Goal: Task Accomplishment & Management: Manage account settings

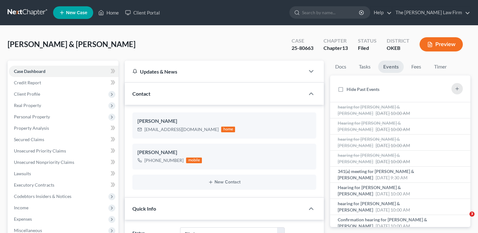
select select "2"
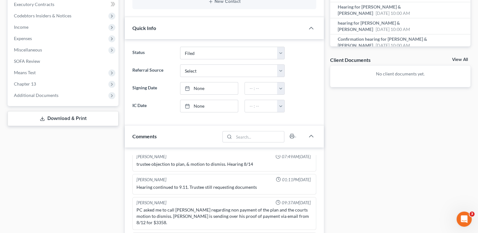
scroll to position [284, 0]
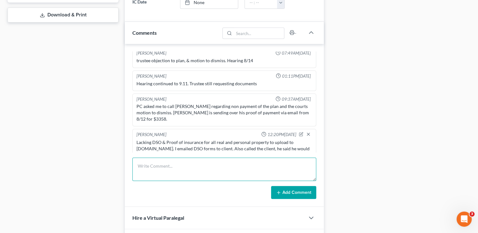
click at [172, 165] on textarea at bounding box center [224, 169] width 184 height 23
type textarea "Spoke to [PERSON_NAME] and he states he will have docs to us by end of day."
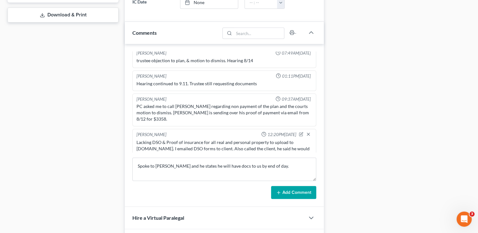
click at [281, 190] on icon at bounding box center [278, 192] width 5 height 5
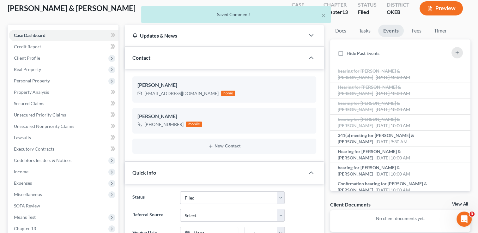
scroll to position [0, 0]
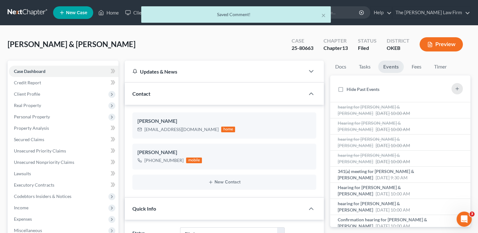
click at [25, 13] on div "× Saved Comment!" at bounding box center [236, 16] width 478 height 20
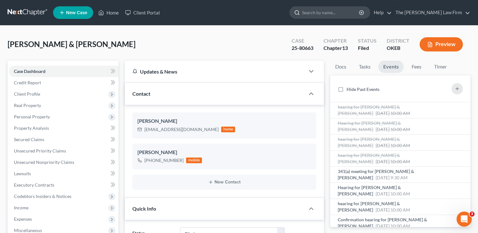
click at [335, 15] on input "search" at bounding box center [331, 13] width 58 height 12
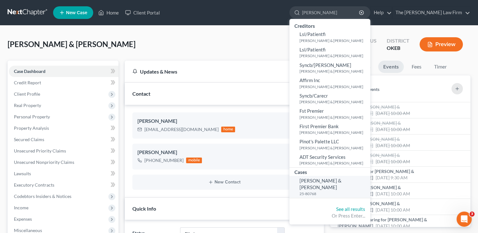
type input "Hubbard"
click at [342, 182] on span "[PERSON_NAME] & [PERSON_NAME]" at bounding box center [320, 184] width 42 height 12
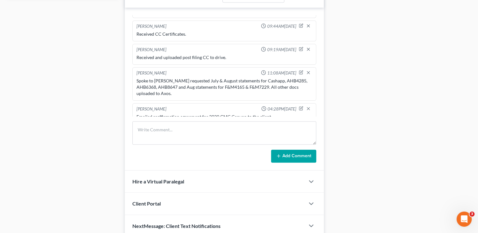
scroll to position [316, 0]
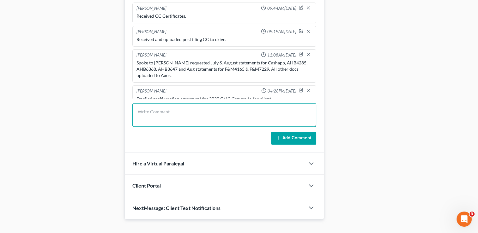
click at [183, 108] on textarea at bounding box center [224, 114] width 184 height 23
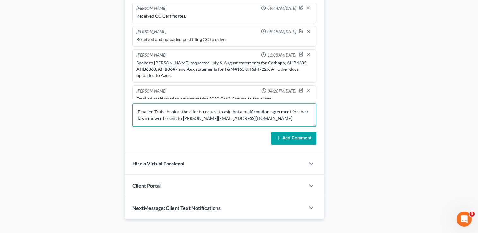
type textarea "Emailed Truist bank at the clients request to ask that a reaffirmation agreemen…"
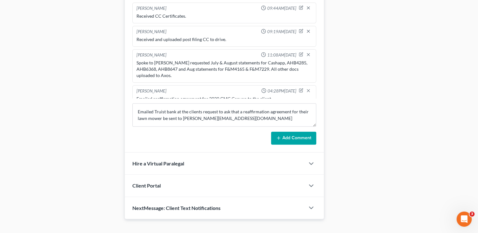
click at [281, 136] on icon at bounding box center [278, 138] width 5 height 5
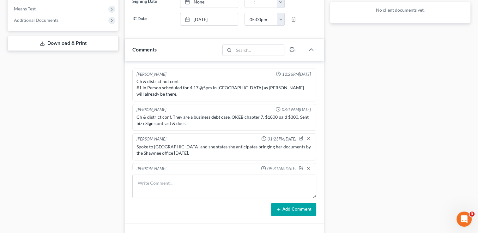
scroll to position [0, 0]
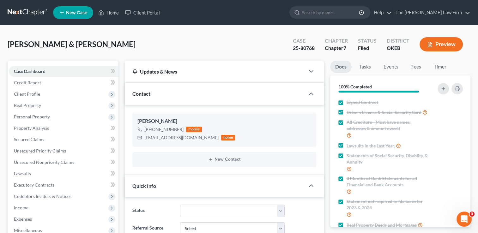
click at [34, 12] on link at bounding box center [28, 12] width 40 height 11
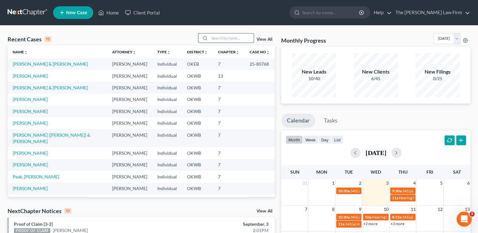
click at [230, 36] on input "search" at bounding box center [231, 37] width 44 height 9
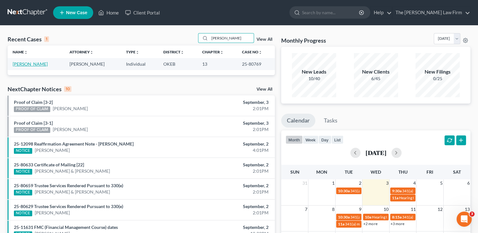
type input "[PERSON_NAME]"
click at [40, 64] on link "[PERSON_NAME]" at bounding box center [30, 63] width 35 height 5
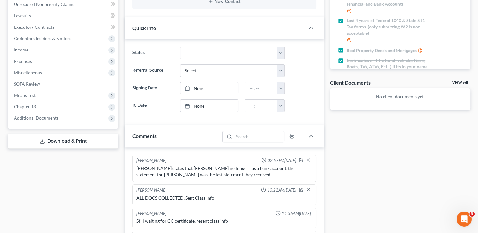
scroll to position [324, 0]
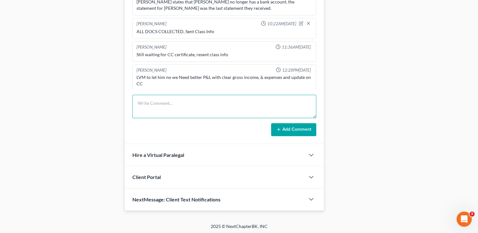
click at [188, 102] on textarea at bounding box center [224, 106] width 184 height 23
type textarea "Received and uploaded post filing CC Certificate"
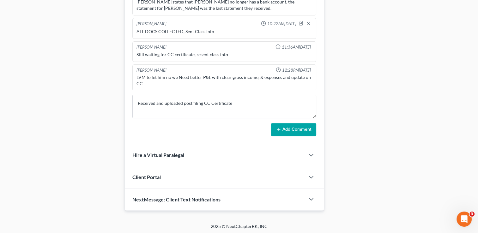
click at [279, 127] on icon at bounding box center [278, 129] width 5 height 5
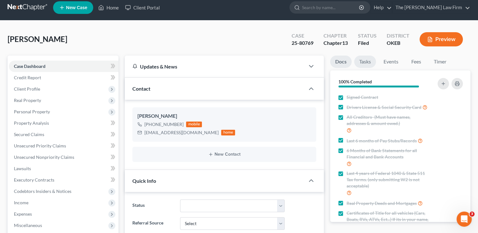
scroll to position [0, 0]
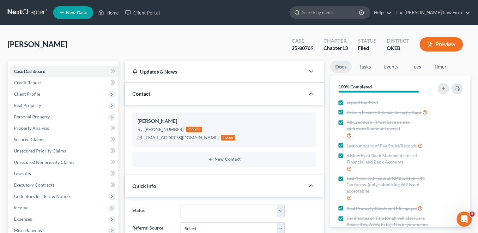
click at [335, 15] on input "search" at bounding box center [331, 13] width 58 height 12
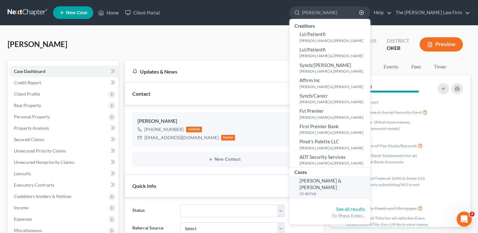
type input "Hubbard"
click at [342, 180] on span "[PERSON_NAME] & [PERSON_NAME]" at bounding box center [320, 184] width 42 height 12
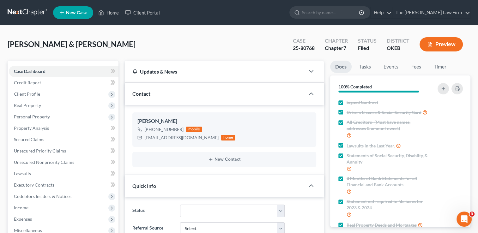
click at [300, 47] on div "25-80768" at bounding box center [304, 48] width 22 height 7
copy div "25-80768"
click at [391, 65] on link "Events" at bounding box center [390, 67] width 25 height 12
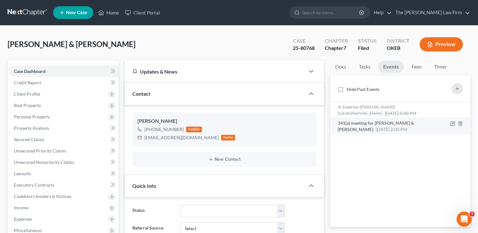
click at [394, 125] on span "341(a) meeting for [PERSON_NAME] & [PERSON_NAME]" at bounding box center [376, 126] width 76 height 12
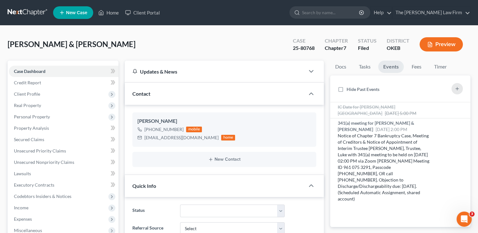
click at [305, 47] on div "25-80768" at bounding box center [304, 48] width 22 height 7
drag, startPoint x: 305, startPoint y: 47, endPoint x: 300, endPoint y: 49, distance: 4.6
copy div "25-80768"
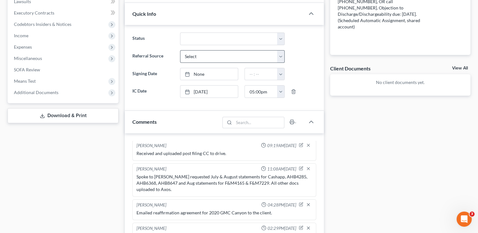
scroll to position [253, 0]
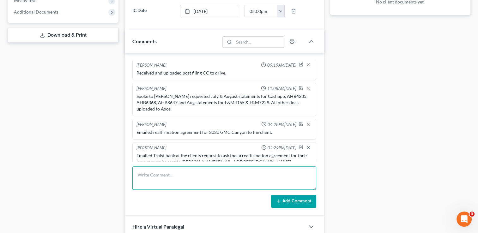
click at [195, 166] on textarea at bounding box center [224, 177] width 184 height 23
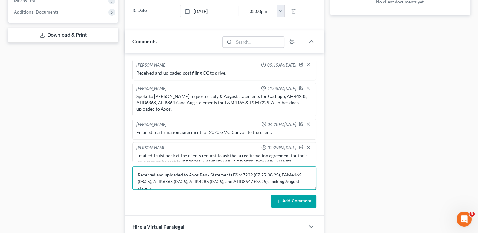
scroll to position [1, 0]
click at [263, 185] on textarea "Received and uploaded to Axos Bank Statements F&M7229 (07.25-08.25), F&M4165 (0…" at bounding box center [224, 177] width 184 height 23
type textarea "Received and uploaded to Axos Bank Statements F&M7229 (07.25-08.25), F&M4165 (0…"
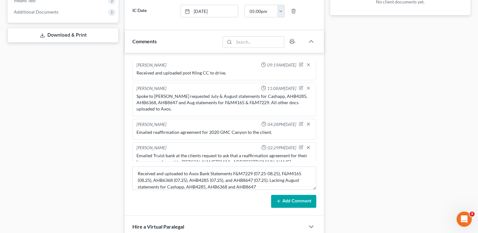
click at [286, 199] on button "Add Comment" at bounding box center [293, 201] width 45 height 13
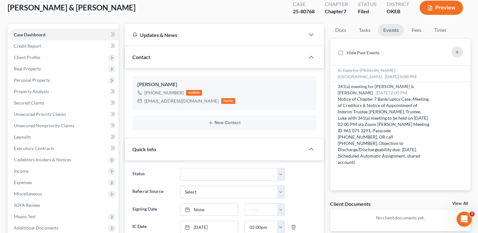
scroll to position [0, 0]
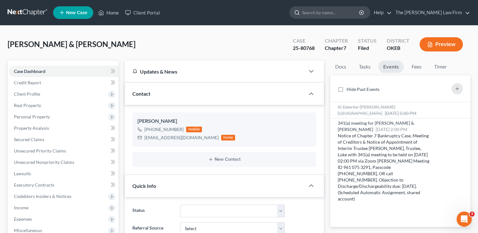
click at [348, 13] on input "search" at bounding box center [331, 13] width 58 height 12
type input "[PERSON_NAME]"
click at [30, 13] on link at bounding box center [28, 12] width 40 height 11
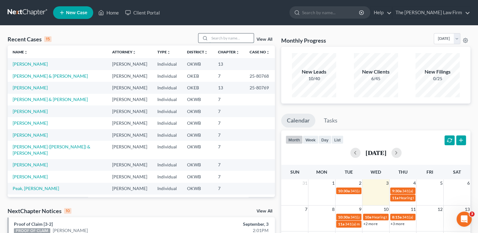
click at [231, 35] on input "search" at bounding box center [231, 37] width 44 height 9
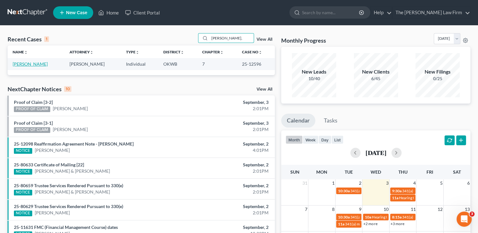
type input "[PERSON_NAME],"
click at [19, 61] on link "[PERSON_NAME]" at bounding box center [30, 63] width 35 height 5
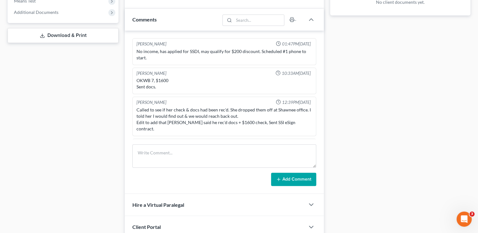
scroll to position [96, 0]
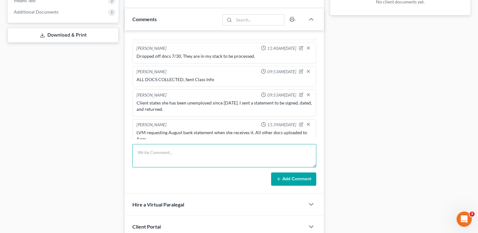
click at [185, 151] on textarea at bounding box center [224, 155] width 184 height 23
type textarea "Received and uploaded post filing CC Certificate."
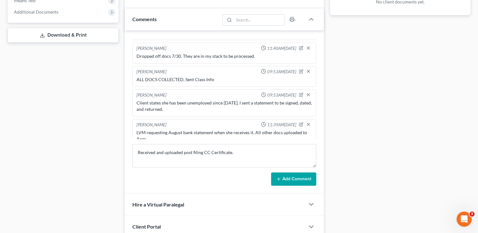
click at [281, 177] on icon at bounding box center [278, 179] width 5 height 5
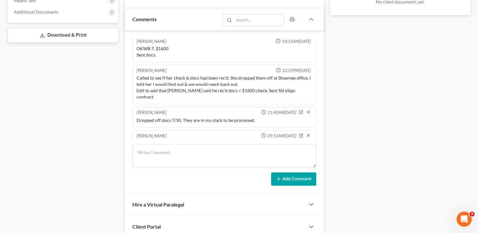
scroll to position [0, 0]
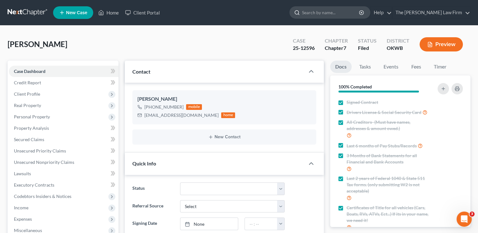
click at [343, 13] on input "search" at bounding box center [331, 13] width 58 height 12
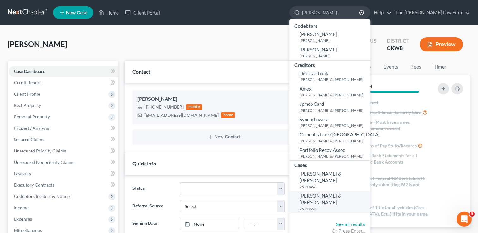
type input "[PERSON_NAME]"
click at [342, 195] on span "[PERSON_NAME] & [PERSON_NAME]" at bounding box center [320, 199] width 42 height 12
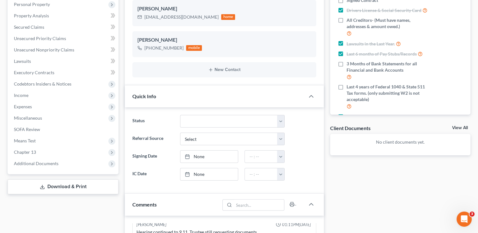
scroll to position [126, 0]
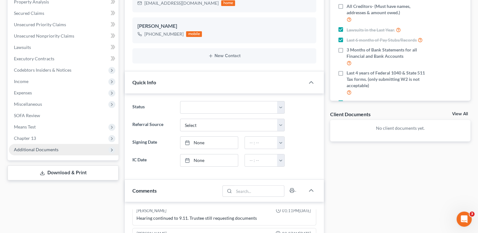
click at [57, 146] on span "Additional Documents" at bounding box center [64, 149] width 110 height 11
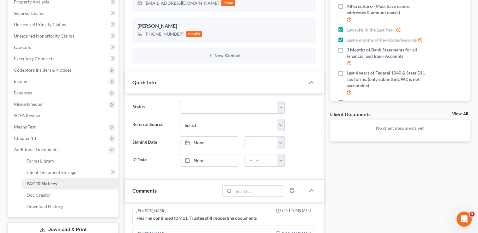
click at [64, 180] on link "PACER Notices" at bounding box center [69, 183] width 97 height 11
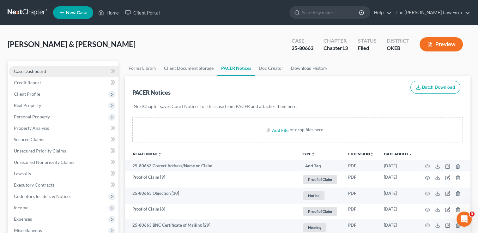
click at [39, 70] on span "Case Dashboard" at bounding box center [30, 71] width 32 height 5
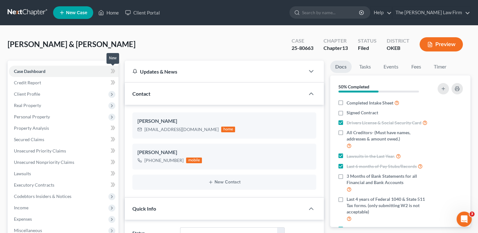
scroll to position [686, 0]
click at [336, 11] on input "search" at bounding box center [331, 13] width 58 height 12
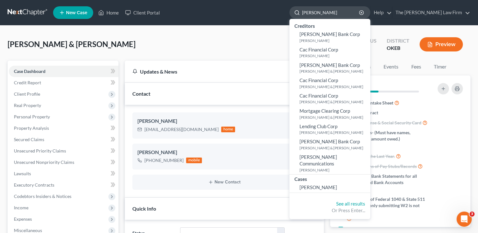
type input "[PERSON_NAME]"
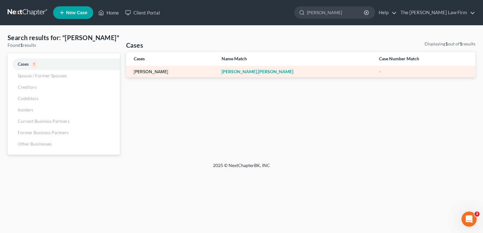
click at [153, 70] on link "[PERSON_NAME]" at bounding box center [151, 72] width 34 height 4
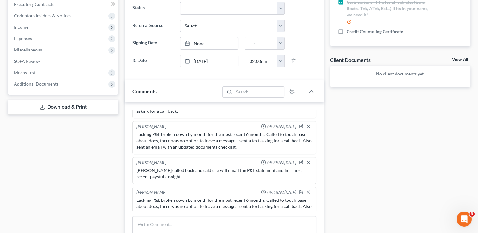
scroll to position [302, 0]
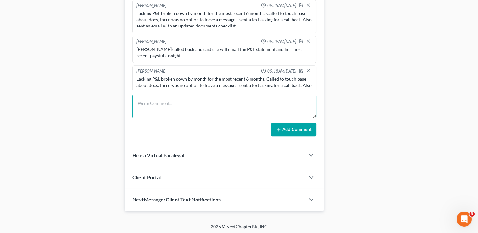
click at [194, 96] on textarea at bounding box center [224, 106] width 184 height 23
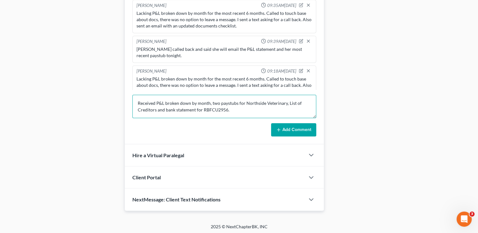
click at [209, 103] on textarea "Received P&L broken down by month, two paystubs for Northside Veterinary, List …" at bounding box center [224, 106] width 184 height 23
click at [158, 109] on textarea "Received P&L broken down by month (02.25-08.25), two paystubs for Northside Vet…" at bounding box center [224, 106] width 184 height 23
click at [308, 109] on textarea "Received P&L broken down by month (02.25-08.25), two paystubs for Northside Vet…" at bounding box center [224, 106] width 184 height 23
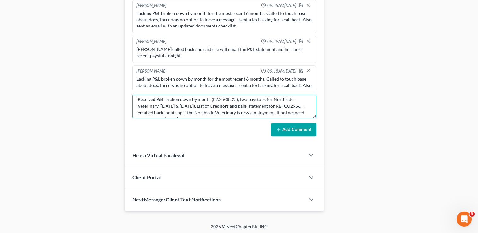
scroll to position [0, 0]
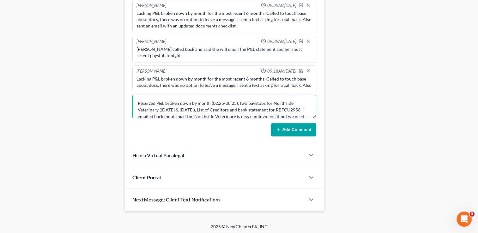
drag, startPoint x: 238, startPoint y: 113, endPoint x: 136, endPoint y: 97, distance: 102.3
click at [136, 97] on textarea "Received P&L broken down by month (02.25-08.25), two paystubs for Northside Vet…" at bounding box center [224, 106] width 184 height 23
type textarea "Received P&L broken down by month (02.25-08.25), two paystubs for Northside Vet…"
click at [284, 127] on button "Add Comment" at bounding box center [293, 129] width 45 height 13
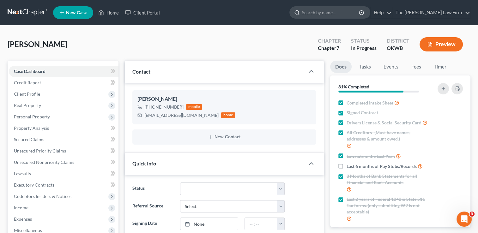
click at [330, 10] on input "search" at bounding box center [331, 13] width 58 height 12
type input "[PERSON_NAME]"
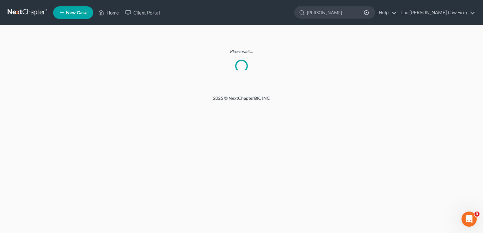
click at [32, 8] on link at bounding box center [28, 12] width 40 height 11
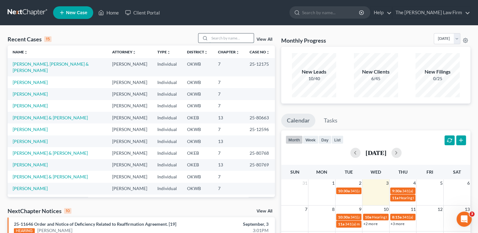
click at [215, 39] on input "search" at bounding box center [231, 37] width 44 height 9
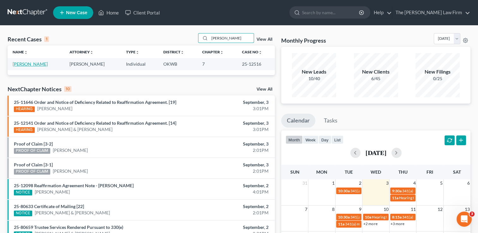
type input "[PERSON_NAME]"
click at [34, 66] on link "[PERSON_NAME]" at bounding box center [30, 63] width 35 height 5
select select "4"
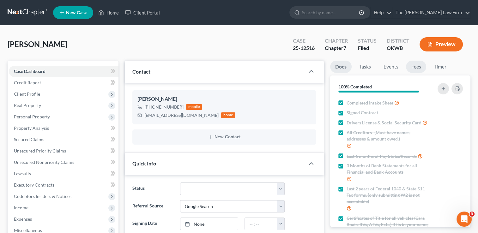
click at [413, 66] on link "Fees" at bounding box center [416, 67] width 20 height 12
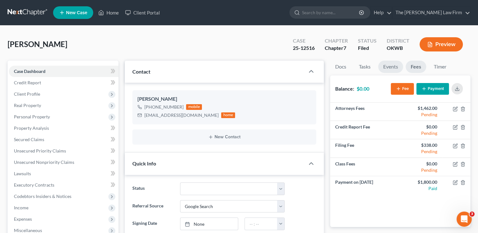
click at [400, 68] on link "Events" at bounding box center [390, 67] width 25 height 12
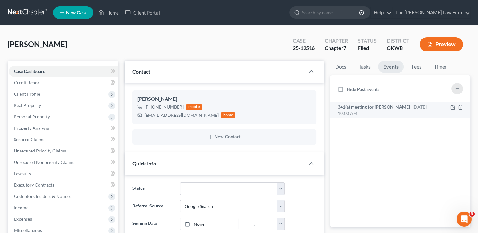
click at [398, 105] on span "341(a) meeting for [PERSON_NAME]" at bounding box center [374, 106] width 72 height 5
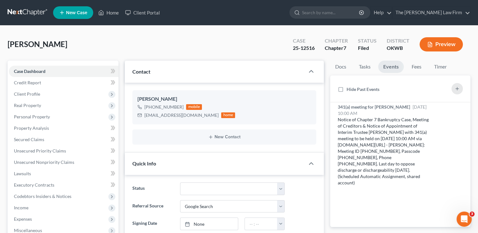
click at [304, 45] on div "25-12516" at bounding box center [304, 48] width 22 height 7
copy div "25-12516"
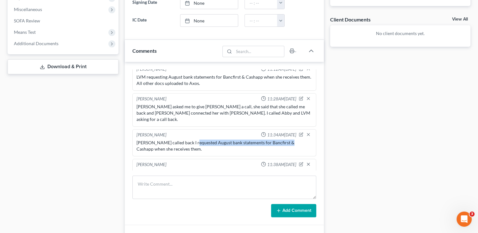
drag, startPoint x: 192, startPoint y: 132, endPoint x: 287, endPoint y: 133, distance: 94.8
click at [287, 140] on div "Abby called back I requested August bank statements for Bancfirst & Cashapp whe…" at bounding box center [224, 146] width 176 height 13
drag, startPoint x: 287, startPoint y: 133, endPoint x: 267, endPoint y: 132, distance: 20.2
copy div "August bank statements for Bancfirst & Cashapp"
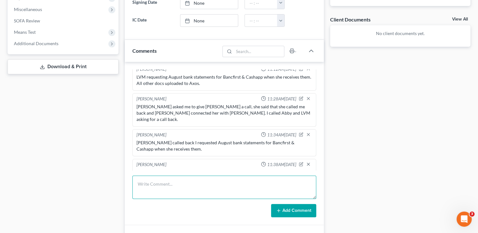
click at [211, 189] on textarea at bounding box center [224, 187] width 184 height 23
paste textarea "August bank statements for Bancfirst & Cashapp"
type textarea "Received and uploaded August bank statements for Bancfirst & Cashapp to Axos."
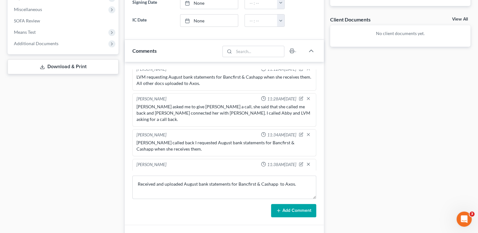
click at [283, 209] on button "Add Comment" at bounding box center [293, 210] width 45 height 13
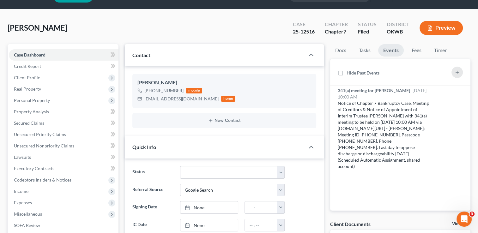
scroll to position [0, 0]
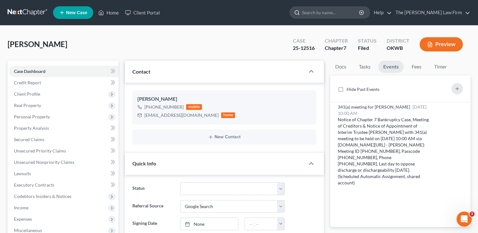
click at [346, 14] on input "search" at bounding box center [331, 13] width 58 height 12
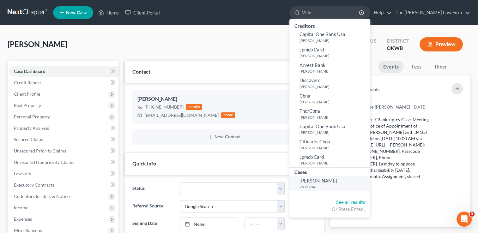
type input "Villa"
click at [337, 178] on span "[PERSON_NAME]" at bounding box center [318, 181] width 38 height 6
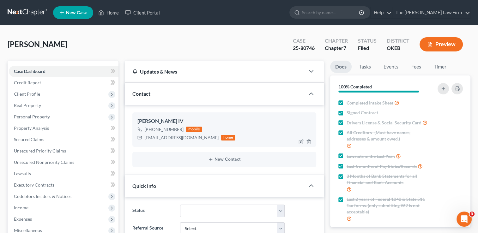
click at [165, 137] on div "Enfuego198626@gmail.com" at bounding box center [181, 138] width 74 height 6
drag, startPoint x: 165, startPoint y: 137, endPoint x: 168, endPoint y: 139, distance: 4.0
click at [166, 137] on div "Enfuego198626@gmail.com" at bounding box center [181, 138] width 74 height 6
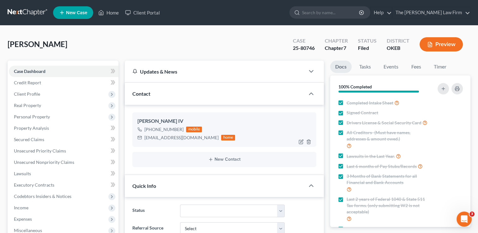
click at [166, 136] on div "Enfuego198626@gmail.com" at bounding box center [181, 138] width 74 height 6
click at [170, 137] on div "Enfuego198626@gmail.com" at bounding box center [181, 138] width 74 height 6
drag, startPoint x: 170, startPoint y: 137, endPoint x: 184, endPoint y: 137, distance: 14.8
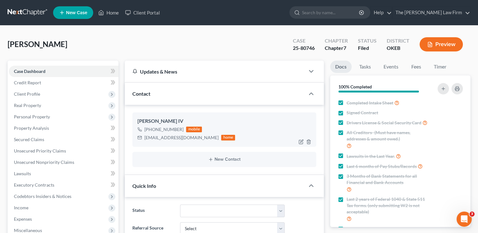
click at [184, 137] on div "Enfuego198626@gmail.com" at bounding box center [181, 138] width 74 height 6
copy div "Enfuego198626@gmail.com"
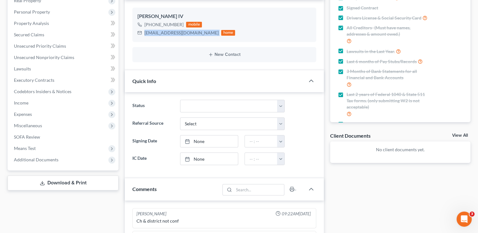
scroll to position [324, 0]
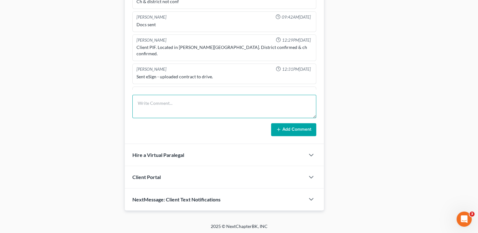
click at [215, 104] on textarea at bounding box center [224, 106] width 184 height 23
type textarea "Emailed reaffirmation for 111 Warren St to the client."
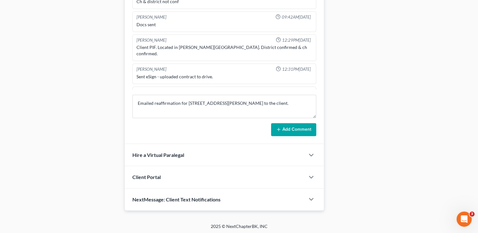
click at [294, 128] on button "Add Comment" at bounding box center [293, 129] width 45 height 13
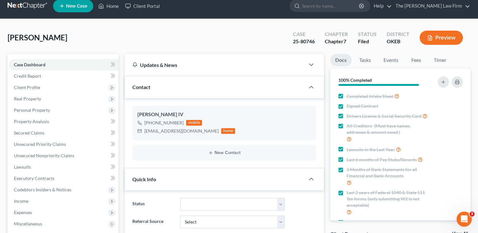
scroll to position [0, 0]
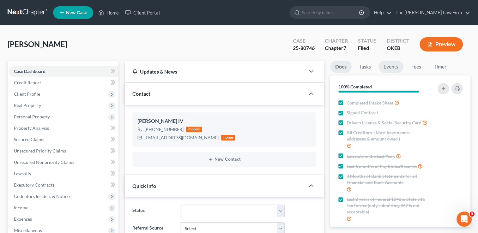
click at [386, 68] on link "Events" at bounding box center [390, 67] width 25 height 12
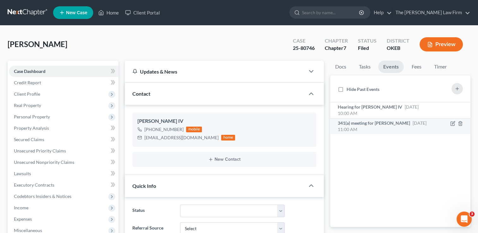
click at [399, 123] on span "341(a) meeting for [PERSON_NAME]" at bounding box center [374, 122] width 72 height 5
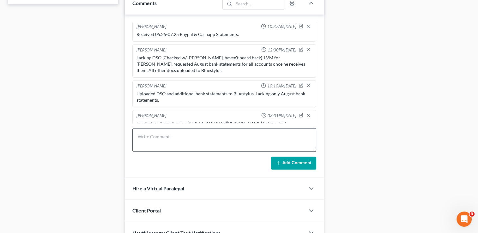
scroll to position [324, 0]
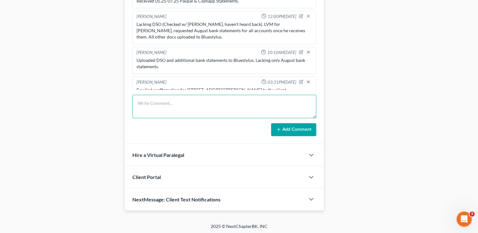
click at [191, 100] on textarea at bounding box center [224, 106] width 184 height 23
click at [296, 102] on textarea "Received and uploaded bank statements for Cashapp, Bancfirst7128, & Bancfirst" at bounding box center [224, 106] width 184 height 23
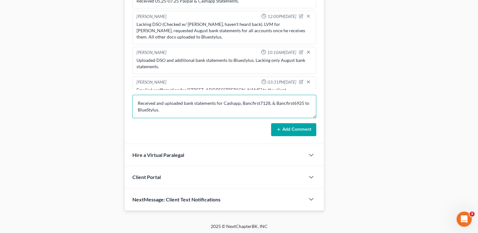
type textarea "Received and uploaded bank statements for Cashapp, Bancfirst7128, & Bancfirst69…"
click at [306, 126] on button "Add Comment" at bounding box center [293, 129] width 45 height 13
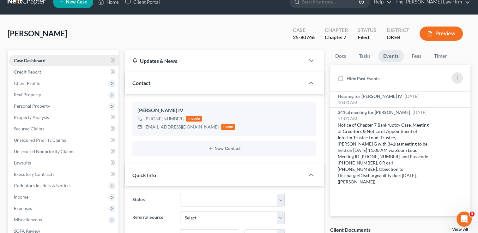
scroll to position [0, 0]
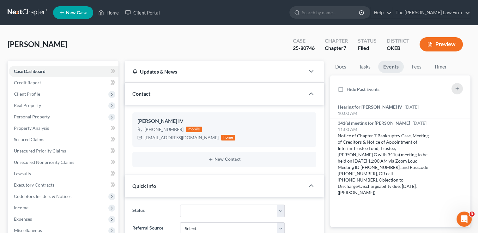
click at [34, 11] on link at bounding box center [28, 12] width 40 height 11
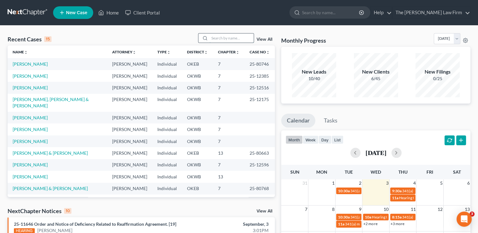
click at [216, 38] on input "search" at bounding box center [231, 37] width 44 height 9
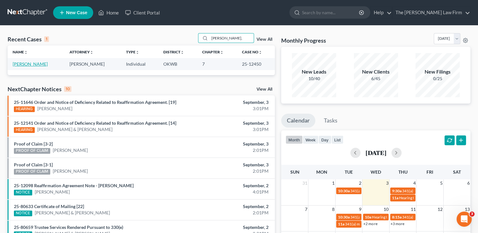
type input "[PERSON_NAME],"
click at [27, 62] on link "[PERSON_NAME]" at bounding box center [30, 63] width 35 height 5
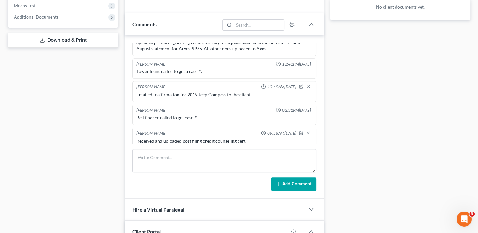
scroll to position [813, 0]
drag, startPoint x: 136, startPoint y: 89, endPoint x: 235, endPoint y: 91, distance: 98.9
click at [236, 91] on div "Emailed reaffirmation for 2019 Jeep Compass to the client." at bounding box center [224, 94] width 176 height 6
drag, startPoint x: 235, startPoint y: 91, endPoint x: 218, endPoint y: 90, distance: 17.8
copy div "Emailed reaffirmation for 2019 Jeep Compass to the"
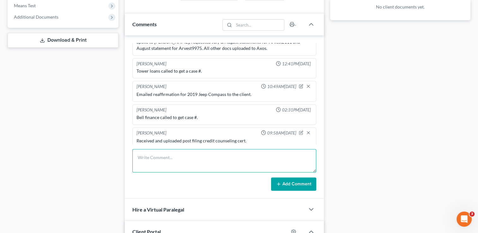
click at [183, 155] on textarea at bounding box center [224, 160] width 184 height 23
paste textarea "Emailed reaffirmation for 2019 Jeep Compass to the"
type textarea "Emailed reaffirmation for 2019 Jeep Compass to the creditor."
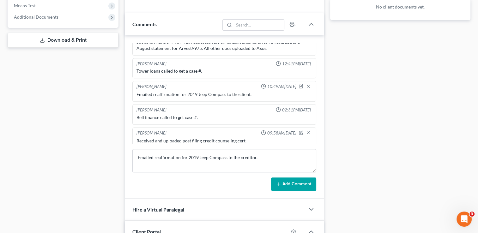
click at [281, 182] on button "Add Comment" at bounding box center [293, 184] width 45 height 13
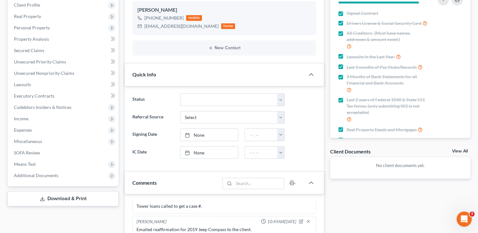
scroll to position [158, 0]
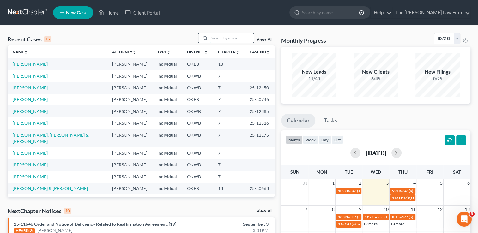
click at [214, 37] on input "search" at bounding box center [231, 37] width 44 height 9
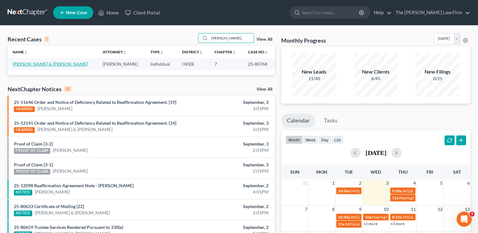
type input "[PERSON_NAME],"
click at [61, 65] on link "[PERSON_NAME] & [PERSON_NAME]" at bounding box center [50, 63] width 75 height 5
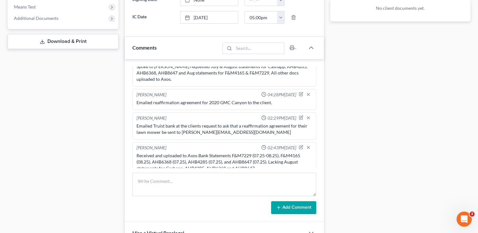
scroll to position [284, 0]
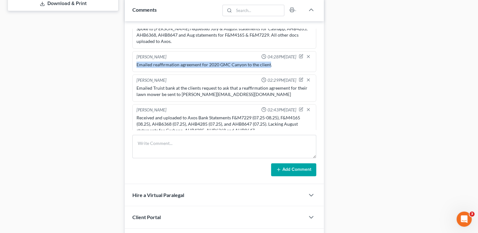
drag, startPoint x: 268, startPoint y: 54, endPoint x: 136, endPoint y: 55, distance: 132.1
click at [136, 60] on div "Emailed reaffirmation agreement for 2020 GMC Canyon to the client." at bounding box center [224, 64] width 178 height 9
drag, startPoint x: 136, startPoint y: 55, endPoint x: 140, endPoint y: 56, distance: 3.5
copy div "Emailed reaffirmation agreement for 2020 GMC Canyon to the client"
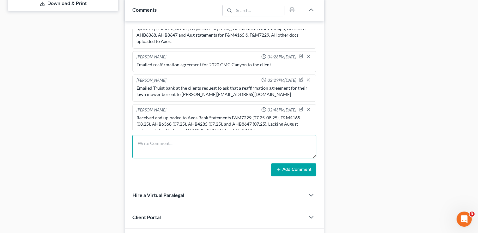
click at [154, 146] on textarea at bounding box center [224, 146] width 184 height 23
paste textarea "Emailed reaffirmation agreement for 2020 GMC Canyon to the client"
click at [219, 142] on textarea "Emailed reaffirmation agreement for 2020 GMC Canyon to the client" at bounding box center [224, 146] width 184 height 23
click at [246, 143] on textarea "Emailed reaffirmation agreement for 2025 GMC Canyon to the client" at bounding box center [224, 146] width 184 height 23
type textarea "Emailed reaffirmation agreement for 2025 Chevrolet Silverado to the client"
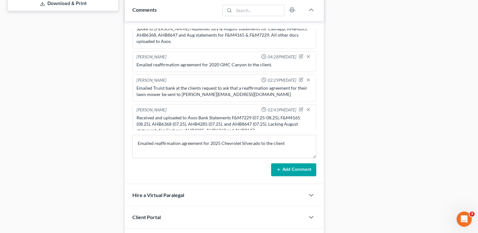
click at [281, 167] on icon at bounding box center [278, 169] width 5 height 5
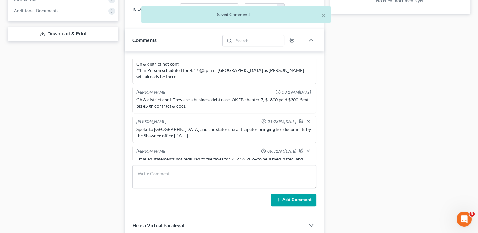
scroll to position [0, 0]
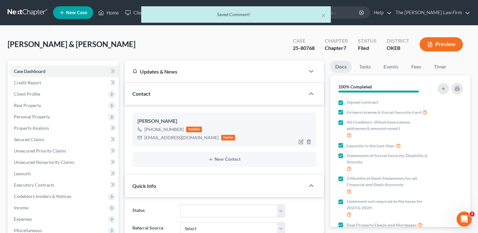
click at [168, 138] on div "reinbow40@hotmail.com" at bounding box center [181, 138] width 74 height 6
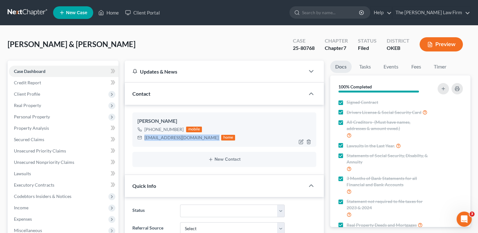
click at [168, 138] on div "reinbow40@hotmail.com" at bounding box center [181, 138] width 74 height 6
copy div "reinbow40@hotmail.com"
click at [30, 12] on link at bounding box center [28, 12] width 40 height 11
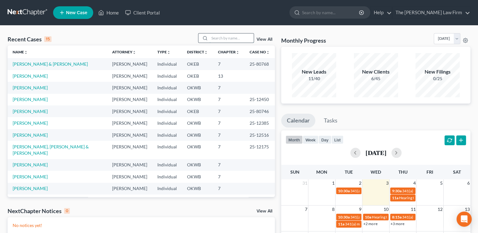
click at [224, 36] on input "search" at bounding box center [231, 37] width 44 height 9
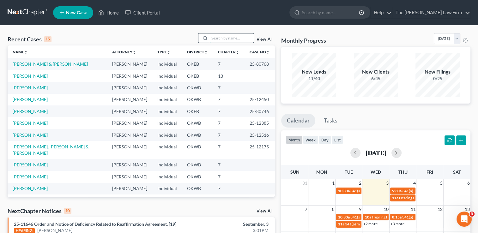
paste input "25-80633"
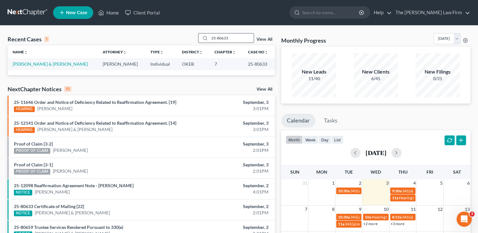
type input "25-80633"
click at [50, 66] on link "[PERSON_NAME] & [PERSON_NAME]" at bounding box center [50, 63] width 75 height 5
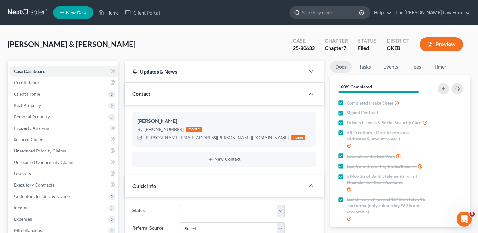
click at [342, 12] on input "search" at bounding box center [331, 13] width 58 height 12
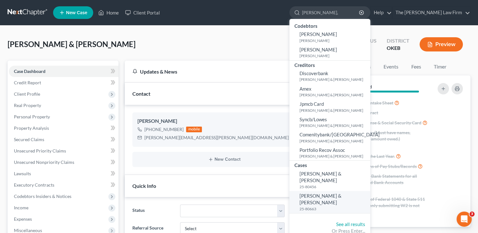
type input "[PERSON_NAME],"
click at [342, 193] on span "[PERSON_NAME] & [PERSON_NAME]" at bounding box center [320, 199] width 42 height 12
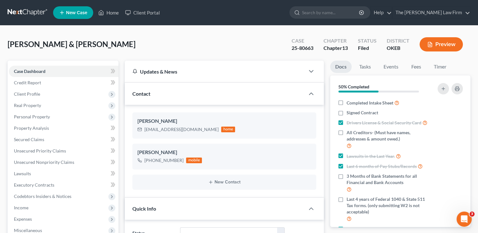
click at [300, 48] on div "25-80663" at bounding box center [303, 48] width 22 height 7
copy div "25-80663"
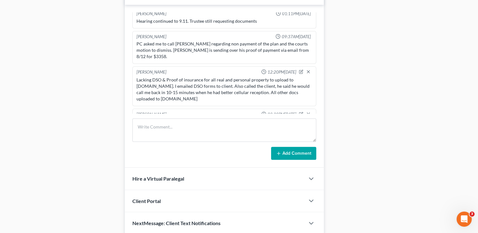
scroll to position [347, 0]
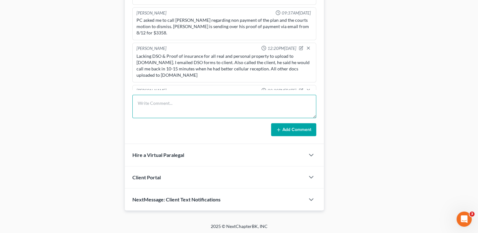
click at [169, 103] on textarea at bounding box center [224, 106] width 184 height 23
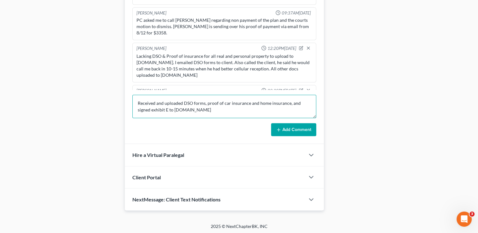
type textarea "Received and uploaded DSO forms, proof of car insurance and home insurance, and…"
click at [277, 127] on icon at bounding box center [278, 129] width 5 height 5
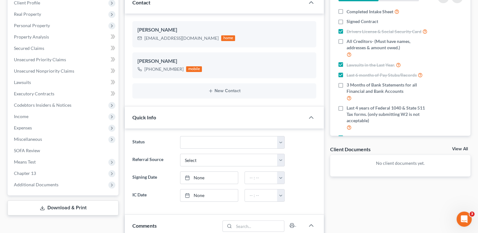
scroll to position [63, 0]
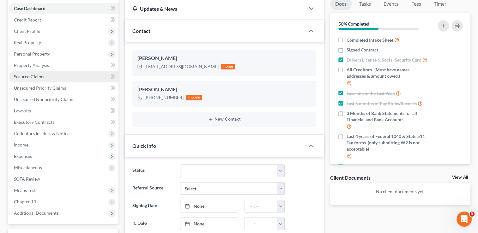
click at [40, 73] on link "Secured Claims" at bounding box center [64, 76] width 110 height 11
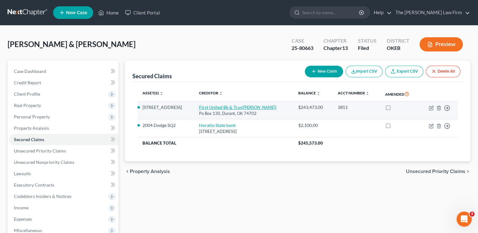
click at [206, 105] on link "First United Bk & Trus (GORDON, BREANNE)" at bounding box center [237, 107] width 77 height 5
select select "37"
select select "2"
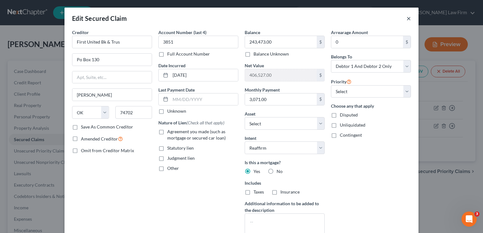
click at [406, 18] on button "×" at bounding box center [408, 19] width 4 height 8
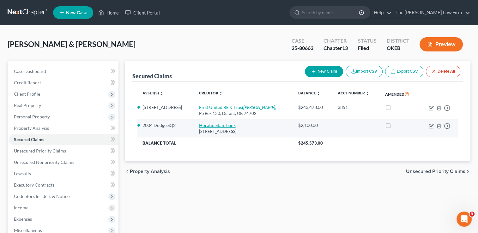
click at [218, 124] on link "Horatio State bank" at bounding box center [217, 125] width 37 height 5
select select "2"
select select "14"
select select "2"
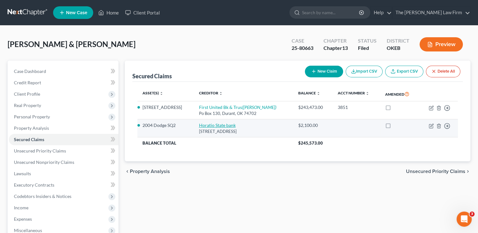
select select "0"
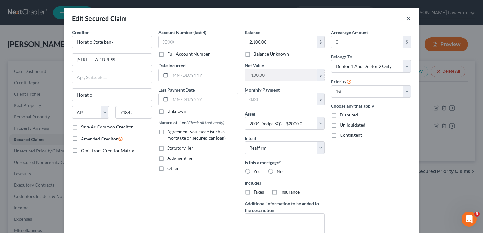
click at [408, 18] on button "×" at bounding box center [408, 19] width 4 height 8
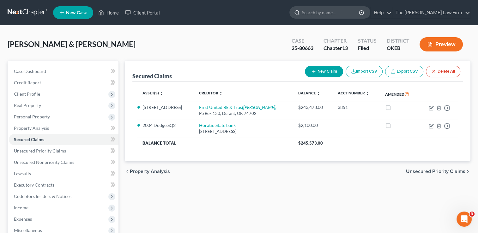
click at [330, 11] on input "search" at bounding box center [331, 13] width 58 height 12
type input "Campbell, Synthia"
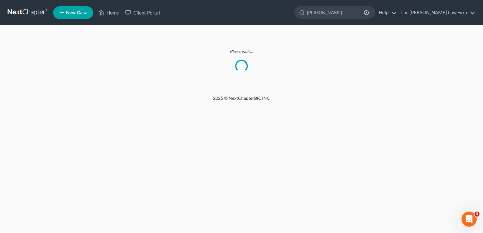
click at [28, 10] on link at bounding box center [28, 12] width 40 height 11
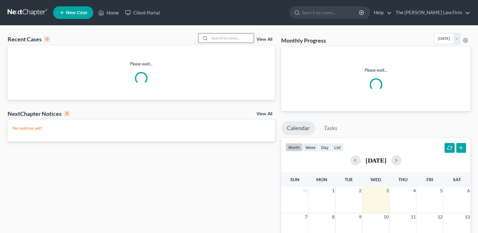
click at [220, 39] on input "search" at bounding box center [231, 37] width 44 height 9
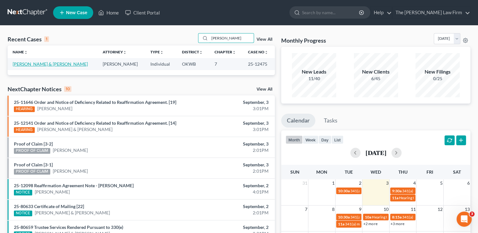
type input "[PERSON_NAME]"
click at [40, 61] on link "[PERSON_NAME] & [PERSON_NAME]" at bounding box center [50, 63] width 75 height 5
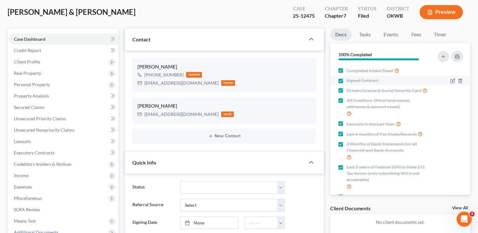
scroll to position [32, 0]
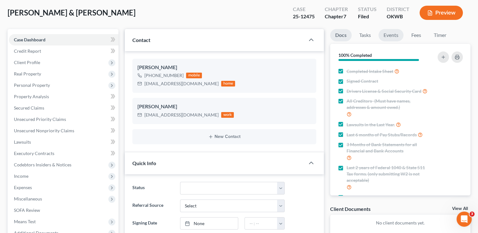
click at [399, 37] on link "Events" at bounding box center [390, 35] width 25 height 12
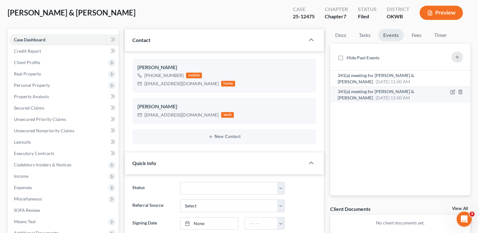
click at [400, 92] on span "341(a) meeting for [PERSON_NAME] & [PERSON_NAME]" at bounding box center [376, 95] width 76 height 12
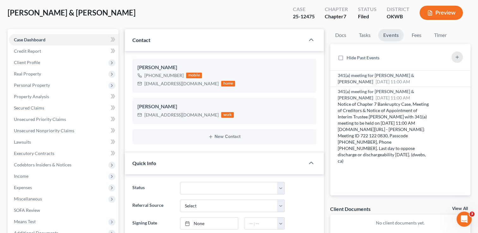
click at [295, 16] on div "25-12475" at bounding box center [304, 16] width 22 height 7
copy div "25-12475"
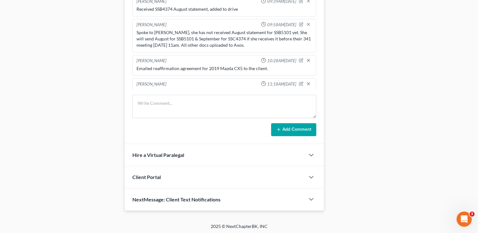
scroll to position [124, 0]
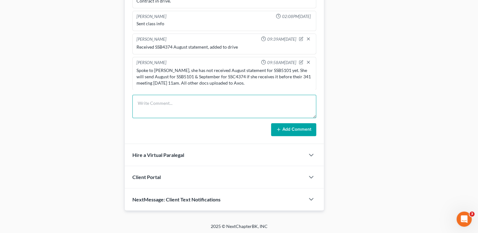
click at [169, 101] on textarea at bounding box center [224, 106] width 184 height 23
type textarea "Received and uploaded bank statement SSB5101 for August to Axos."
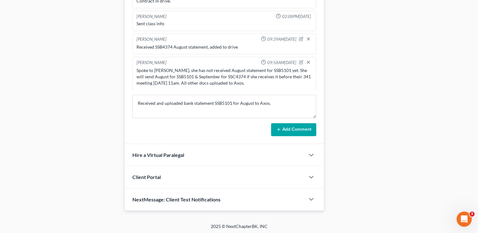
click at [281, 127] on icon at bounding box center [278, 129] width 5 height 5
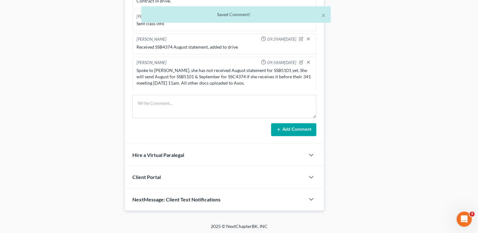
scroll to position [211, 0]
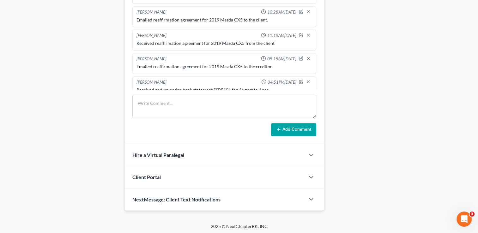
click at [184, 87] on div "Received and uploaded bank statement SSB5101 for August to Axos." at bounding box center [224, 90] width 176 height 6
drag, startPoint x: 184, startPoint y: 82, endPoint x: 168, endPoint y: 103, distance: 26.0
click at [168, 103] on textarea at bounding box center [224, 106] width 184 height 23
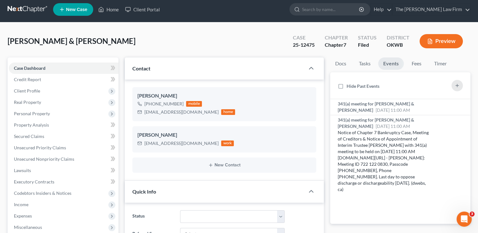
scroll to position [0, 0]
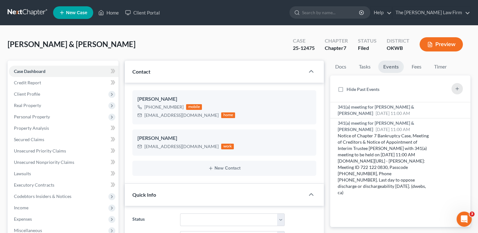
click at [38, 10] on link at bounding box center [28, 12] width 40 height 11
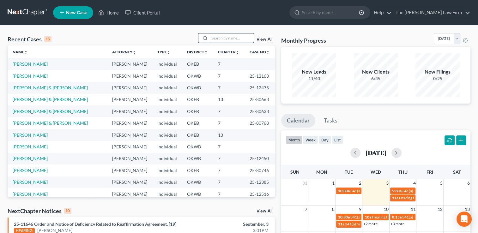
click at [235, 38] on input "search" at bounding box center [231, 37] width 44 height 9
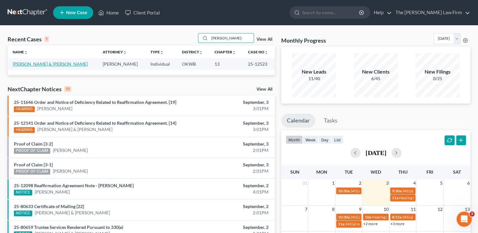
type input "[PERSON_NAME]-"
click at [58, 64] on link "[PERSON_NAME] & [PERSON_NAME]" at bounding box center [50, 63] width 75 height 5
select select "1"
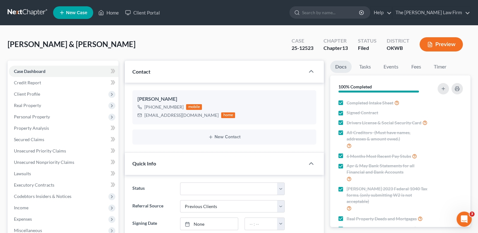
scroll to position [1118, 0]
click at [296, 48] on div "25-12523" at bounding box center [303, 48] width 22 height 7
copy div "25-12523"
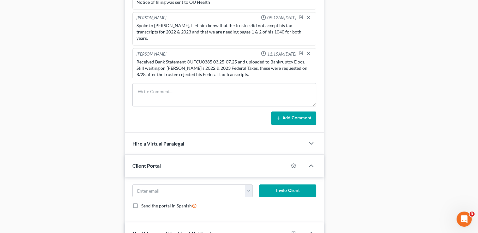
scroll to position [348, 0]
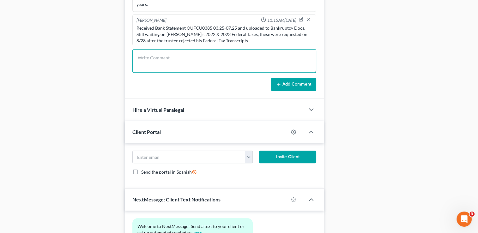
click at [175, 59] on textarea at bounding box center [224, 60] width 184 height 23
click at [221, 56] on textarea "Received and uploaded bank statement FU" at bounding box center [224, 60] width 184 height 23
type textarea "Received and uploaded bank statement FU2656 (06.25-09.25) to Bankruptcy Docs."
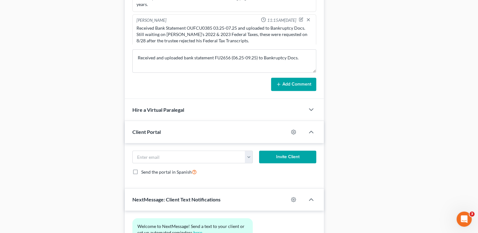
click at [299, 84] on button "Add Comment" at bounding box center [293, 84] width 45 height 13
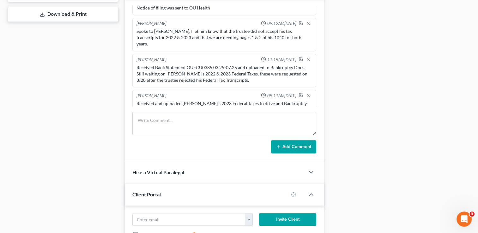
scroll to position [284, 0]
